Goal: Information Seeking & Learning: Learn about a topic

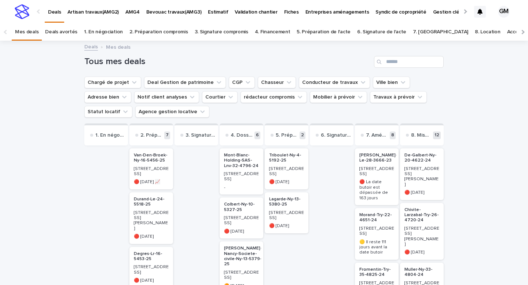
click at [156, 163] on p "Van-Den-Broek-Ny-16-5456-25" at bounding box center [151, 158] width 35 height 11
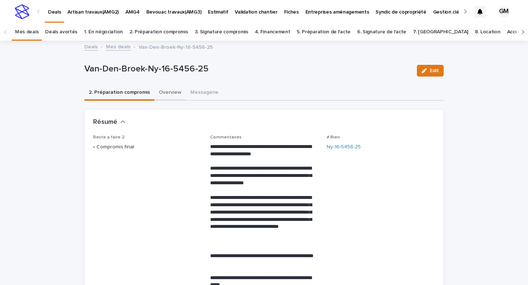
click at [163, 93] on button "Overview" at bounding box center [170, 92] width 32 height 15
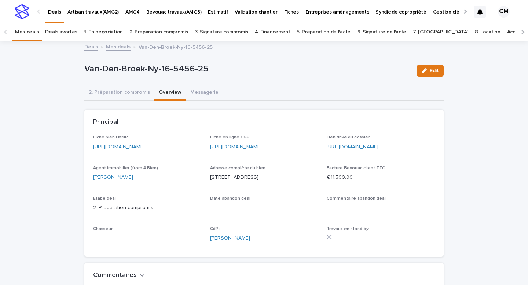
scroll to position [27, 0]
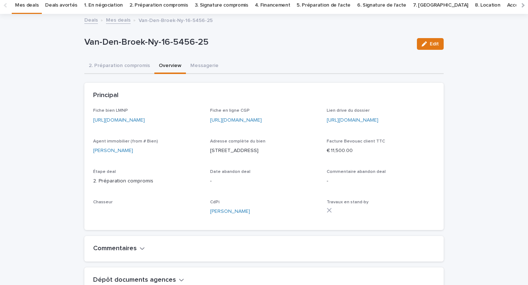
click at [145, 121] on link "[URL][DOMAIN_NAME]" at bounding box center [119, 120] width 52 height 5
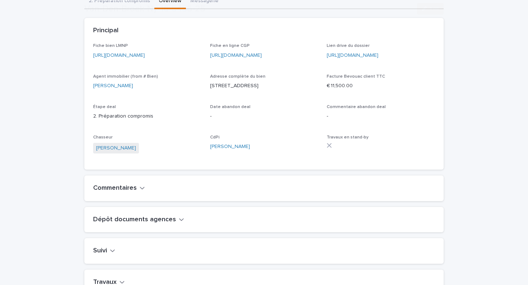
scroll to position [286, 0]
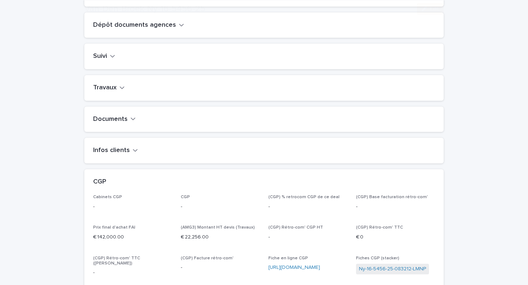
click at [119, 92] on button "Travaux" at bounding box center [109, 88] width 32 height 8
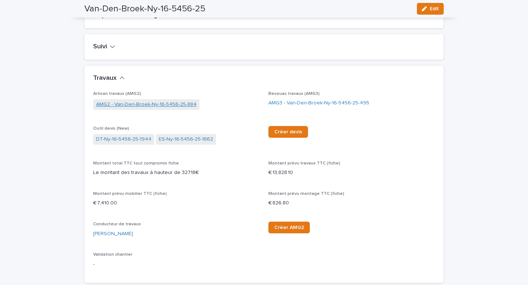
scroll to position [296, 0]
click at [289, 107] on link "AMG3 - Van-Den-Broek-Ny-16-5456-25-495" at bounding box center [318, 103] width 101 height 8
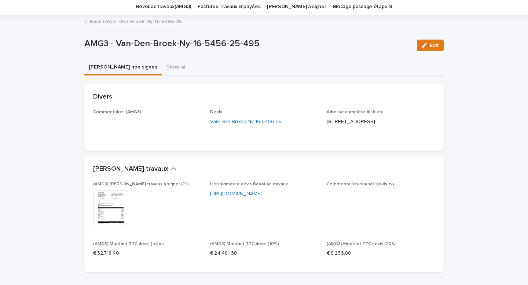
scroll to position [75, 0]
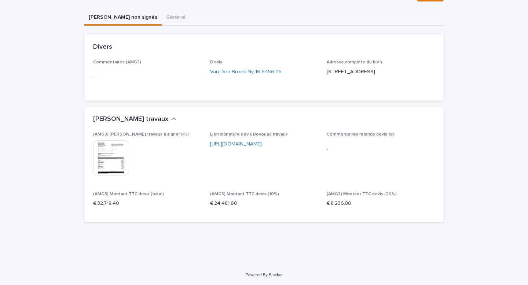
click at [111, 158] on img at bounding box center [110, 157] width 35 height 35
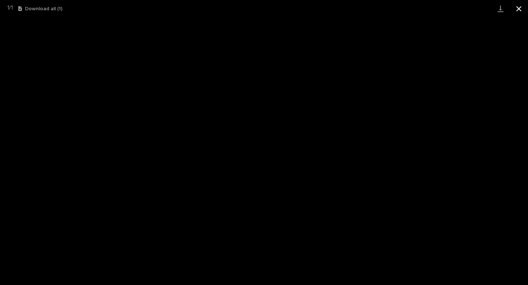
click at [519, 10] on button "Close gallery" at bounding box center [519, 8] width 18 height 17
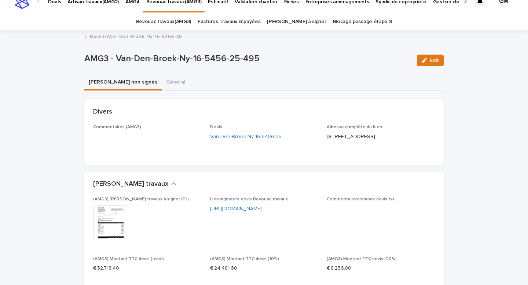
scroll to position [0, 0]
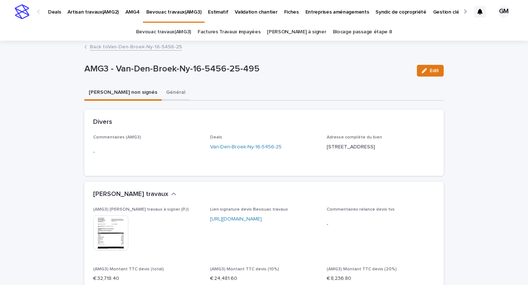
click at [162, 92] on button "Général" at bounding box center [176, 92] width 28 height 15
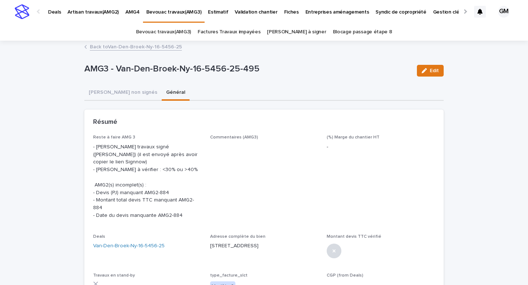
click at [124, 47] on link "Back to Van-Den-Broek-Ny-16-5456-25" at bounding box center [136, 46] width 92 height 8
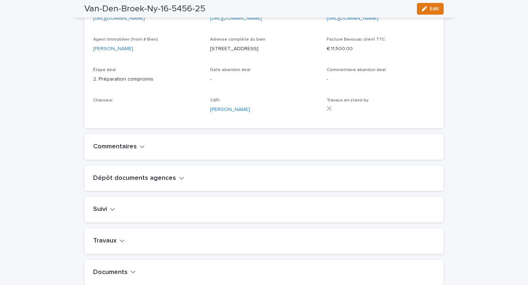
scroll to position [227, 0]
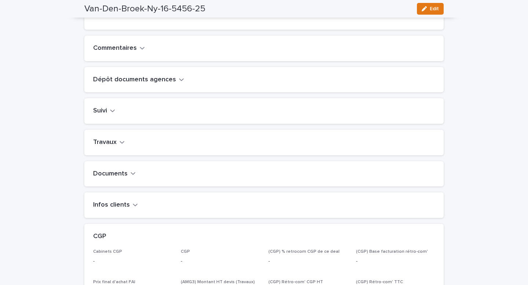
click at [116, 147] on button "Travaux" at bounding box center [109, 143] width 32 height 8
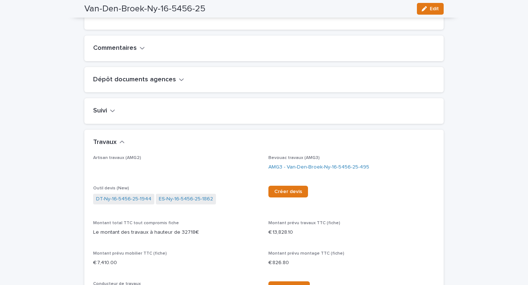
scroll to position [288, 0]
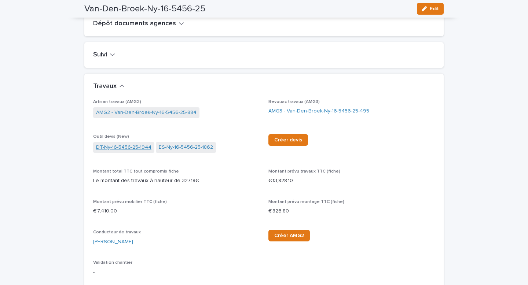
click at [126, 151] on link "DT-Ny-16-5456-25-1944" at bounding box center [123, 148] width 55 height 8
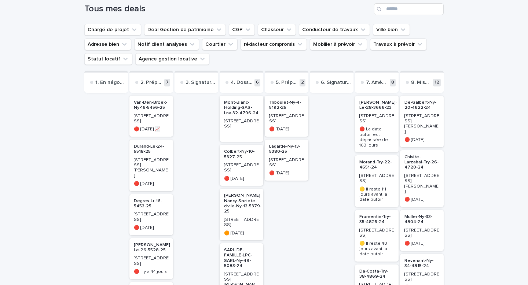
scroll to position [39, 0]
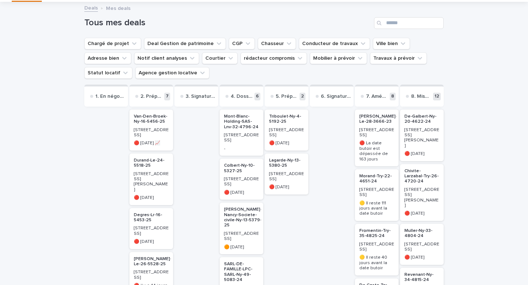
click at [151, 122] on p "Van-Den-Broek-Ny-16-5456-25" at bounding box center [151, 119] width 35 height 11
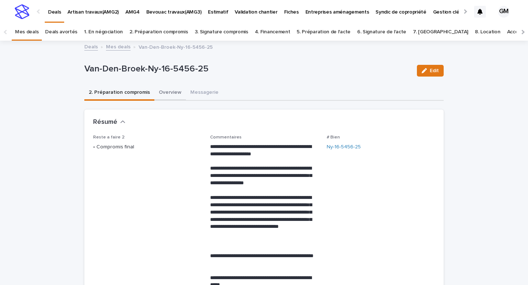
click at [169, 93] on button "Overview" at bounding box center [170, 92] width 32 height 15
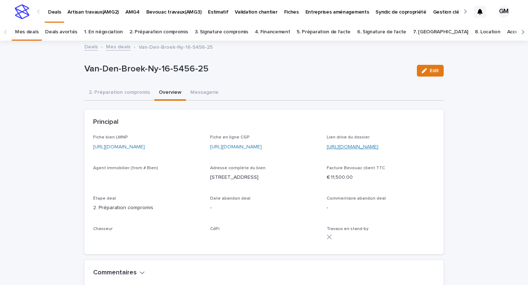
click at [335, 148] on link "[URL][DOMAIN_NAME]" at bounding box center [353, 146] width 52 height 5
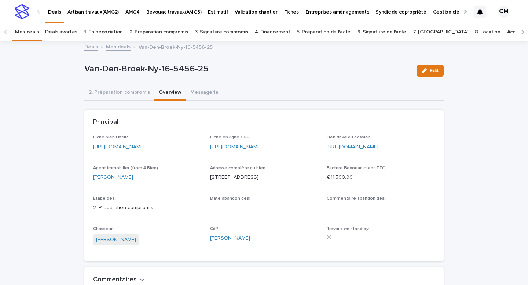
click at [340, 147] on link "[URL][DOMAIN_NAME]" at bounding box center [353, 146] width 52 height 5
click at [110, 146] on link "[URL][DOMAIN_NAME]" at bounding box center [119, 146] width 52 height 5
